Goal: Navigation & Orientation: Find specific page/section

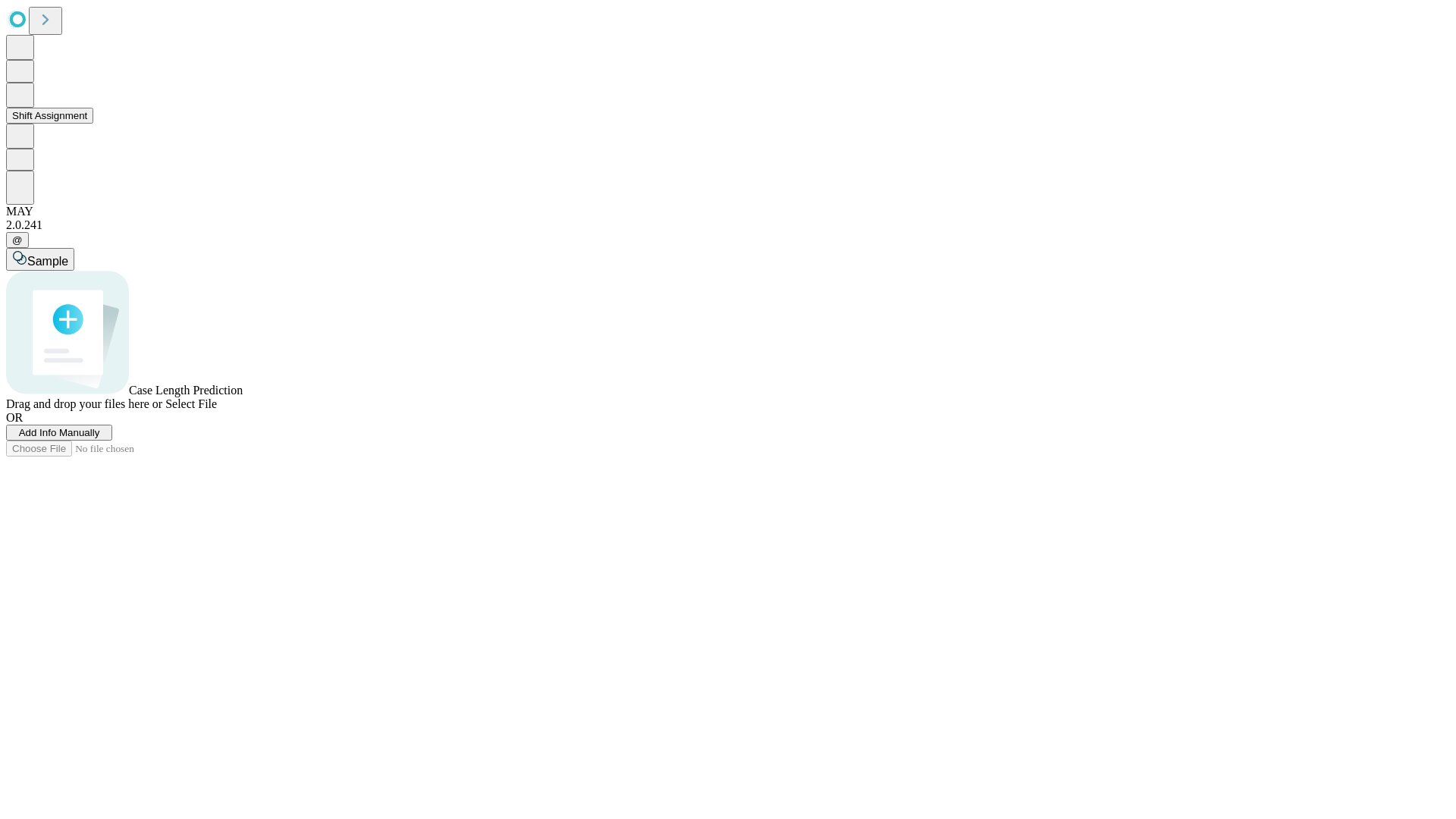
click at [94, 124] on button "Shift Assignment" at bounding box center [49, 115] width 88 height 16
